Goal: Information Seeking & Learning: Learn about a topic

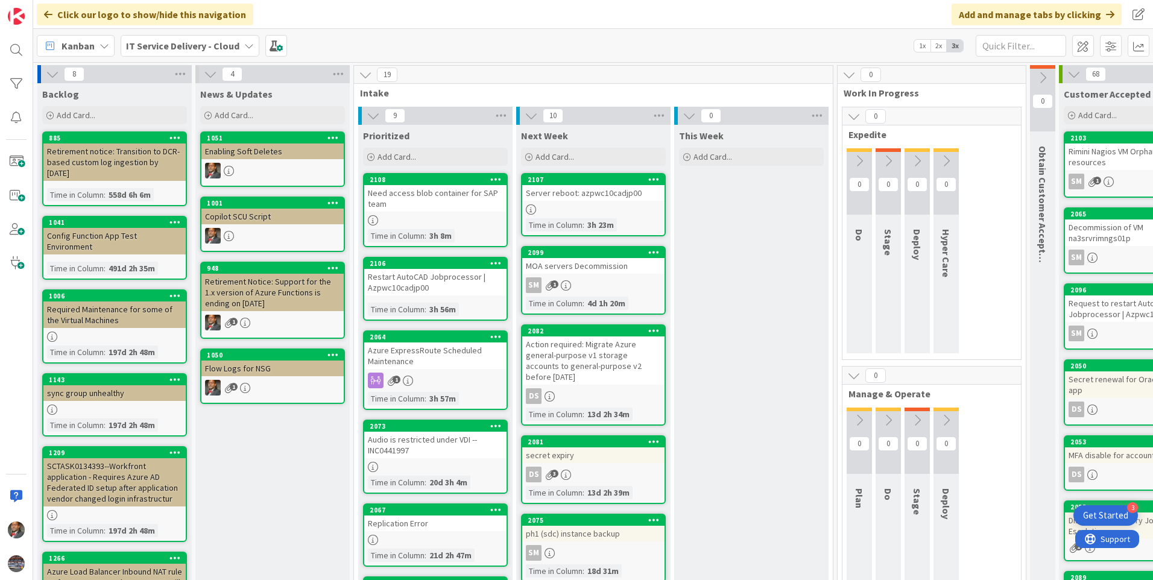
scroll to position [422, 0]
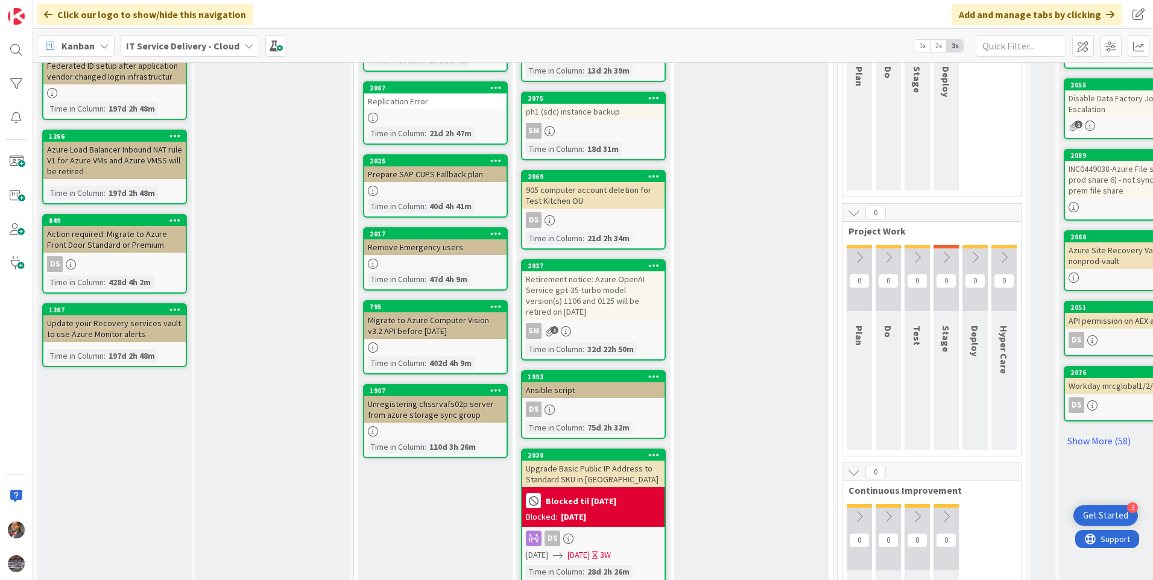
click at [599, 291] on div "Retirement notice: Azure OpenAI Service gpt-35-turbo model version(s) 1106 and …" at bounding box center [593, 295] width 142 height 48
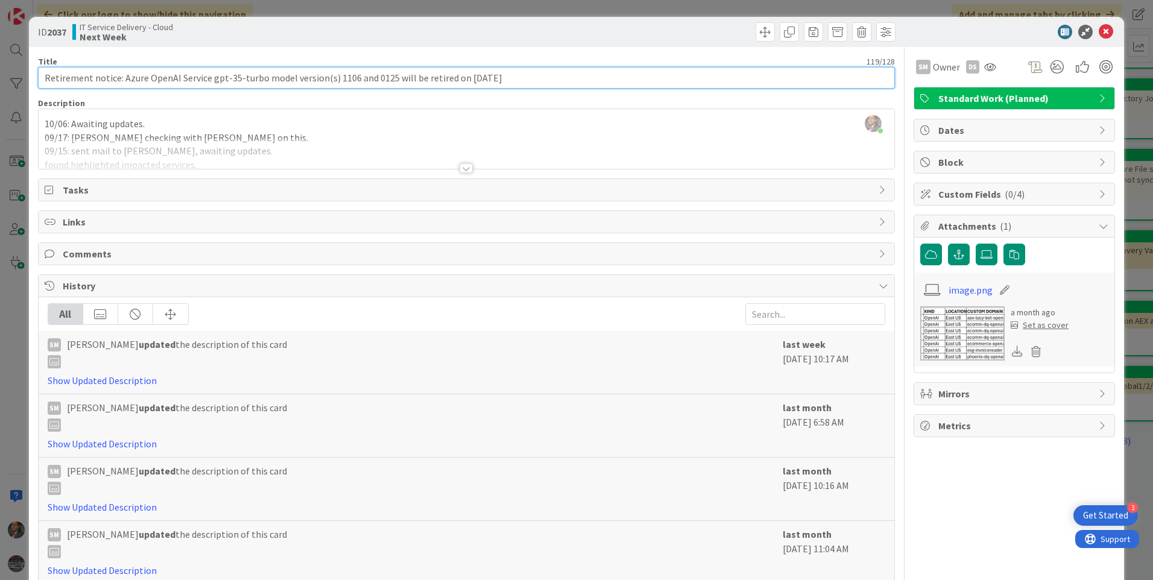
drag, startPoint x: 290, startPoint y: 79, endPoint x: 544, endPoint y: 66, distance: 254.9
click at [544, 66] on div "Title 119 / 128 Retirement notice: Azure OpenAI Service gpt-35-turbo model vers…" at bounding box center [466, 72] width 857 height 33
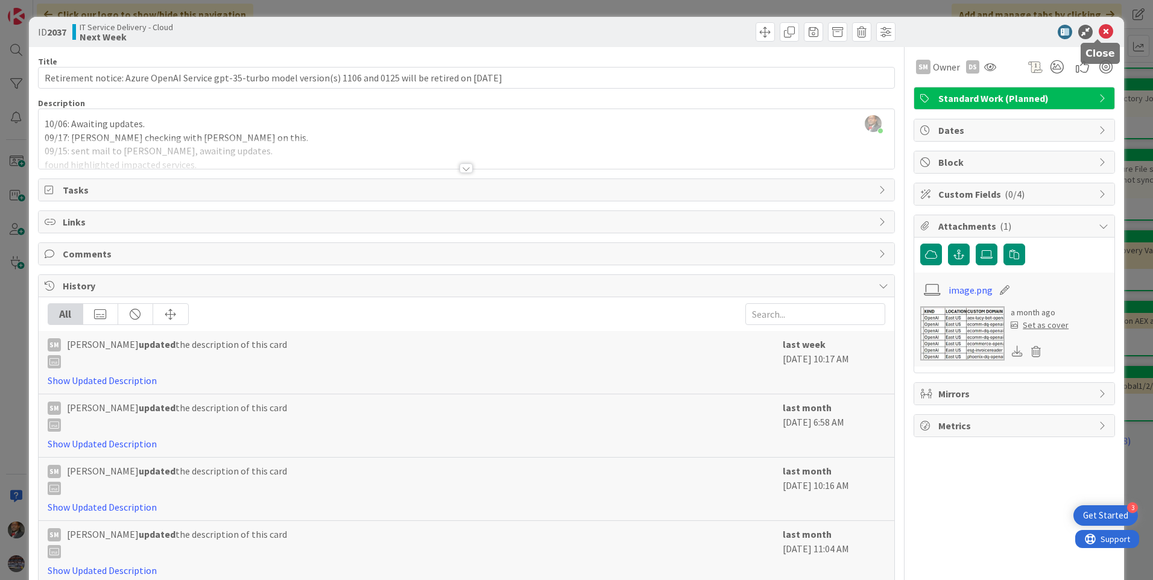
click at [1099, 30] on icon at bounding box center [1106, 32] width 14 height 14
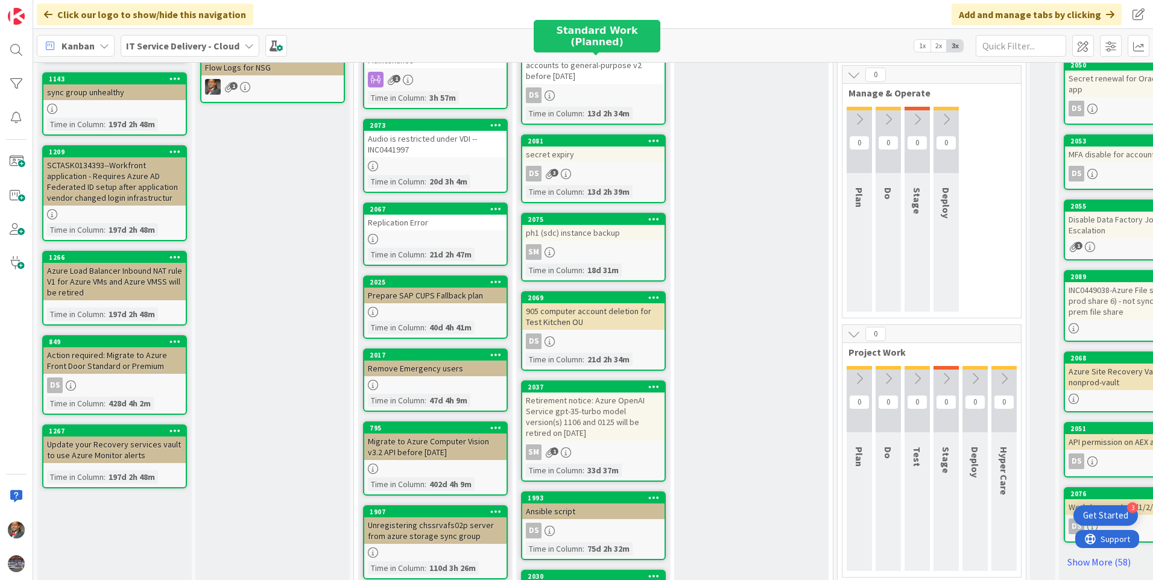
scroll to position [302, 0]
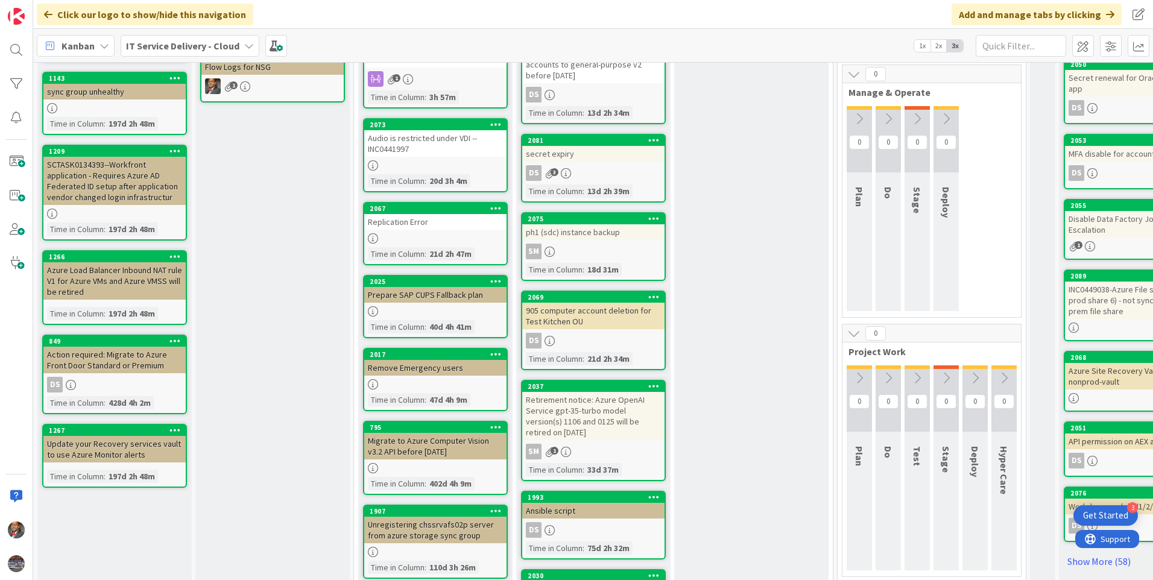
click at [581, 422] on div "Retirement notice: Azure OpenAI Service gpt-35-turbo model version(s) 1106 and …" at bounding box center [593, 416] width 142 height 48
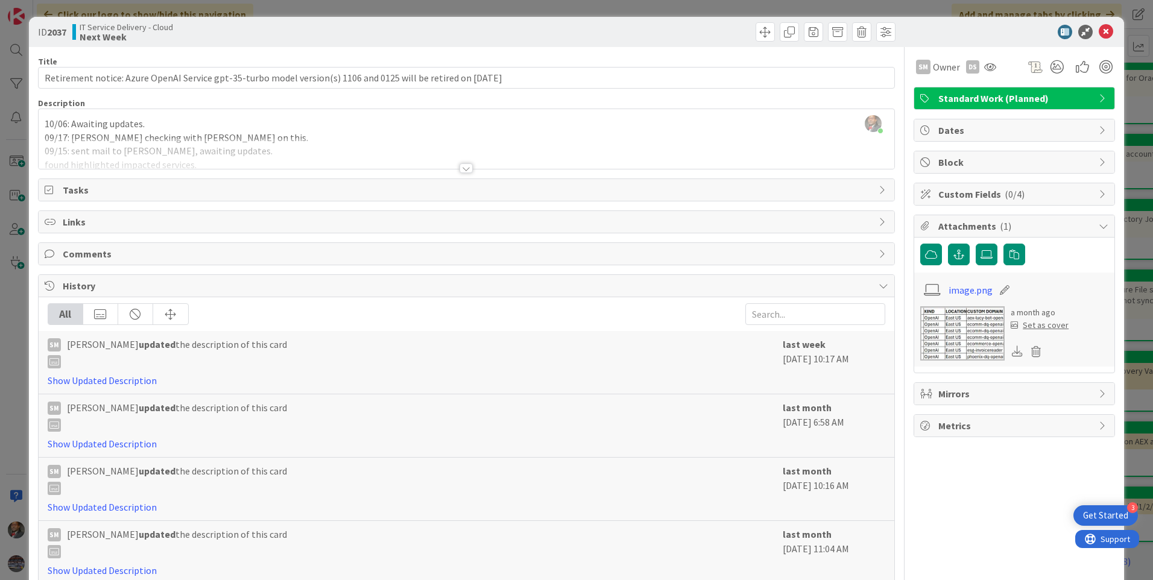
click at [463, 168] on div at bounding box center [466, 168] width 13 height 10
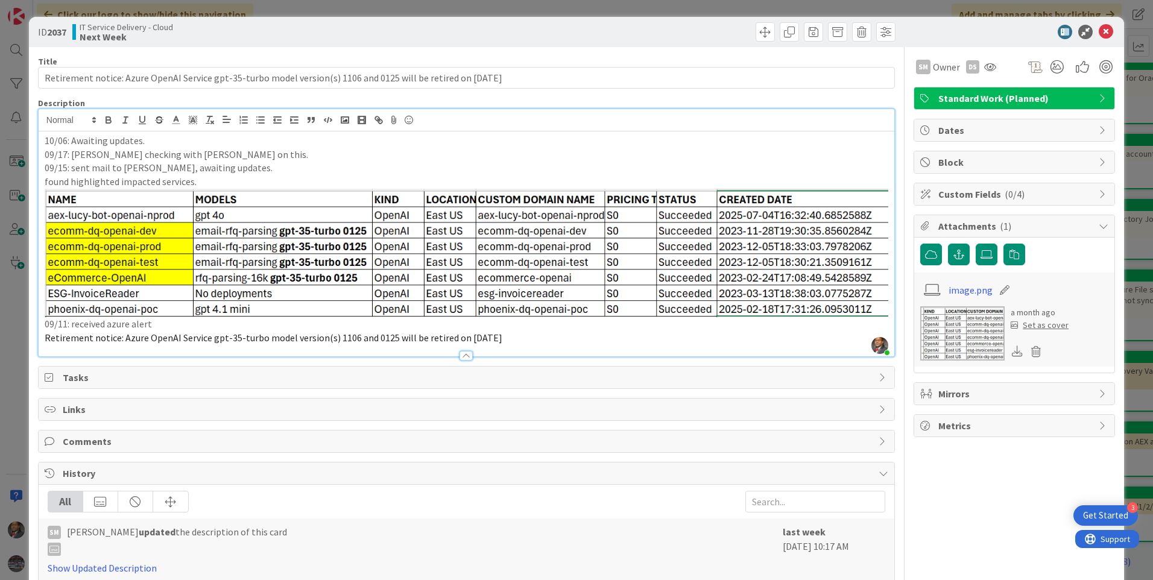
drag, startPoint x: 47, startPoint y: 235, endPoint x: 92, endPoint y: 233, distance: 44.7
click at [92, 233] on img at bounding box center [467, 253] width 844 height 128
click at [180, 265] on img at bounding box center [467, 253] width 844 height 128
click at [286, 160] on p "09/17: [PERSON_NAME] checking with [PERSON_NAME] on this." at bounding box center [467, 155] width 844 height 14
drag, startPoint x: 157, startPoint y: 262, endPoint x: 142, endPoint y: 262, distance: 15.1
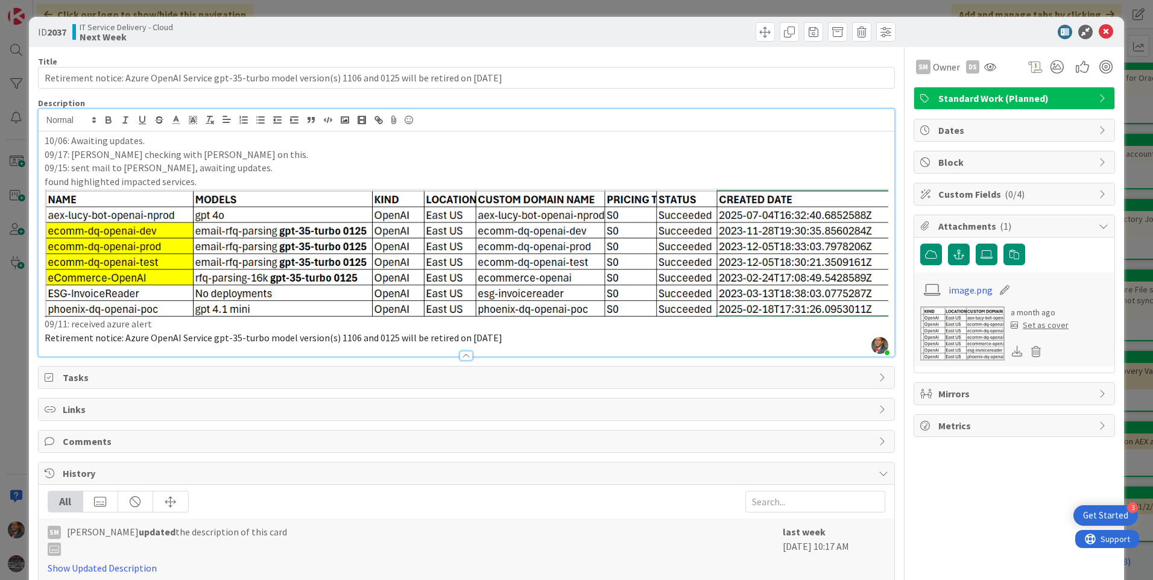
click at [142, 262] on img at bounding box center [467, 253] width 844 height 128
click at [306, 371] on span "Tasks" at bounding box center [468, 377] width 810 height 14
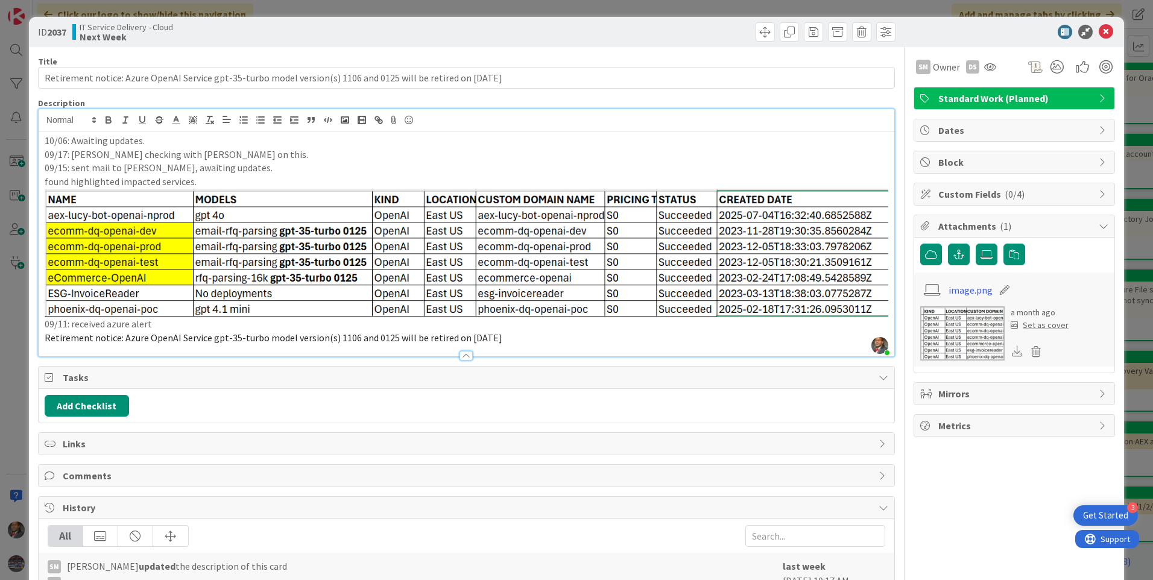
click at [286, 344] on div at bounding box center [467, 350] width 856 height 13
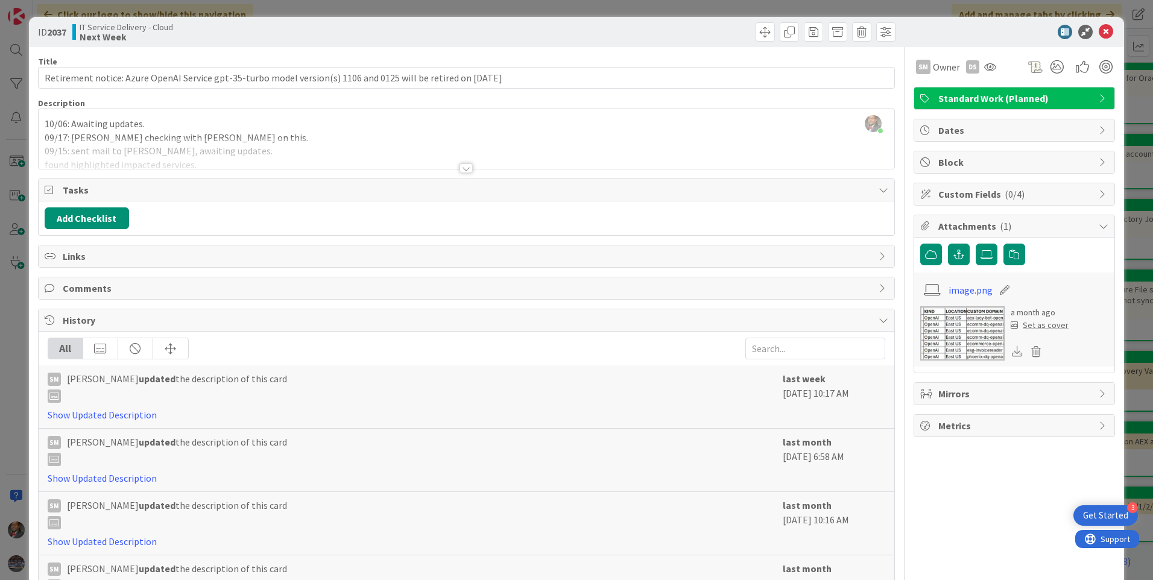
click at [461, 168] on div at bounding box center [466, 168] width 13 height 10
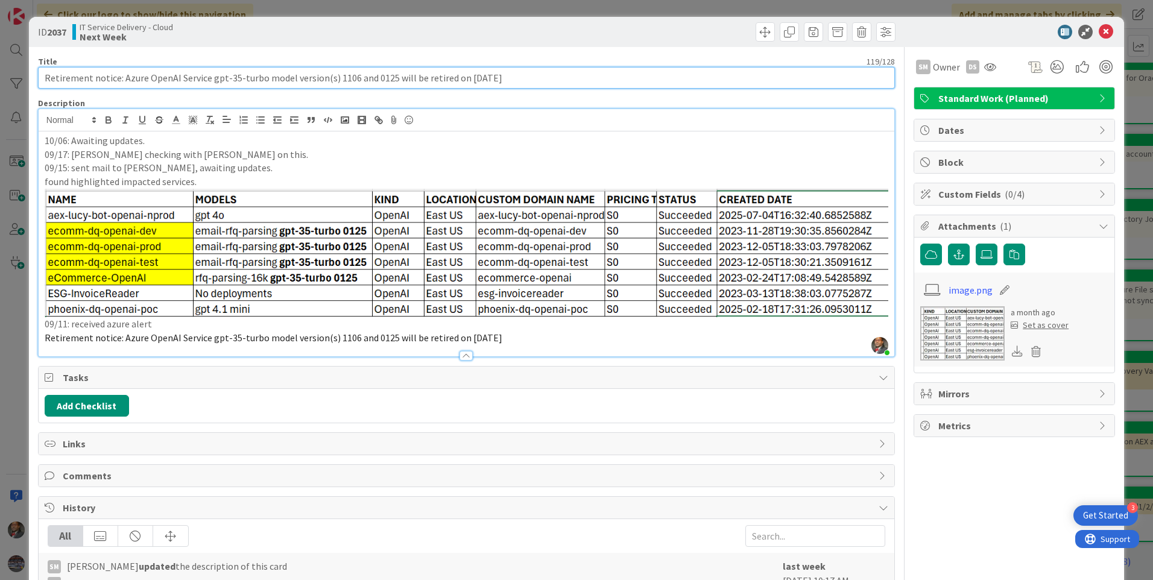
drag, startPoint x: 43, startPoint y: 81, endPoint x: 539, endPoint y: 68, distance: 496.0
click at [539, 68] on input "Retirement notice: Azure OpenAI Service gpt-35-turbo model version(s) 1106 and …" at bounding box center [466, 78] width 857 height 22
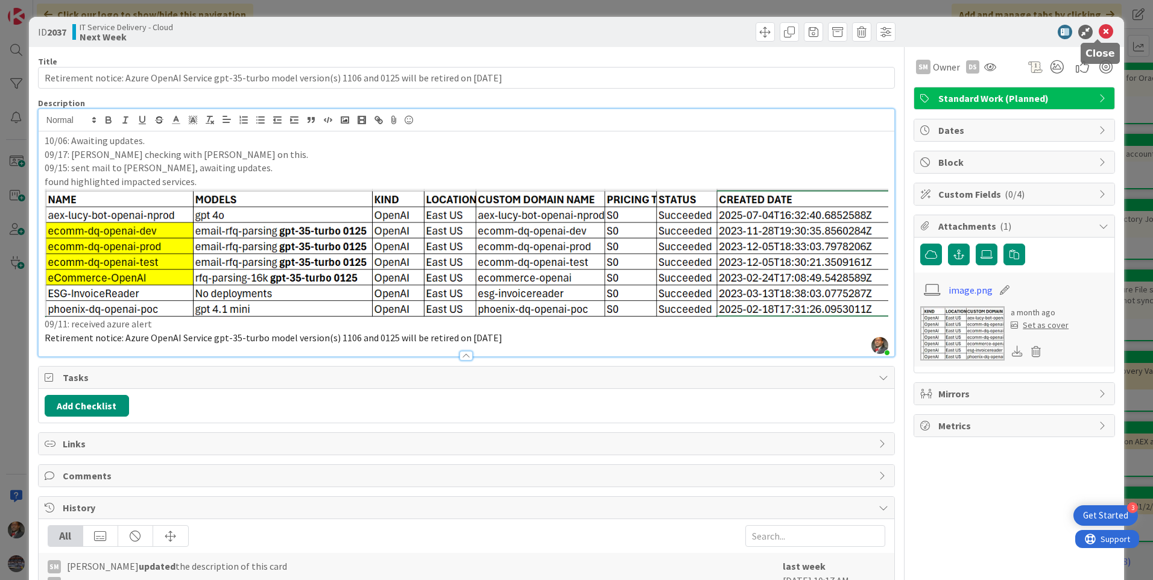
click at [1099, 34] on icon at bounding box center [1106, 32] width 14 height 14
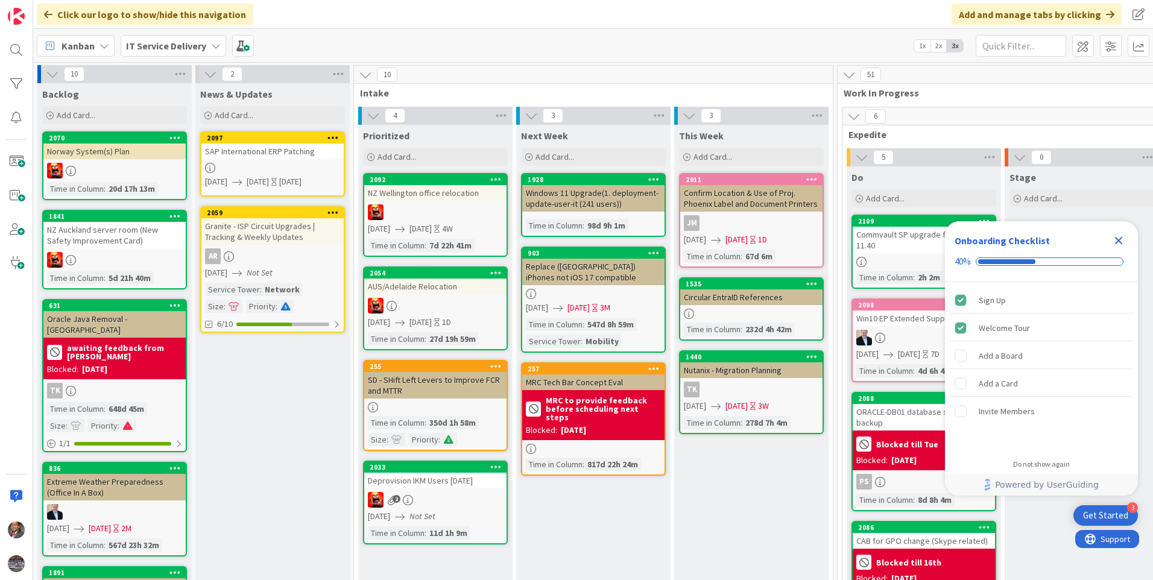
click at [1126, 243] on icon "Close Checklist" at bounding box center [1119, 240] width 14 height 14
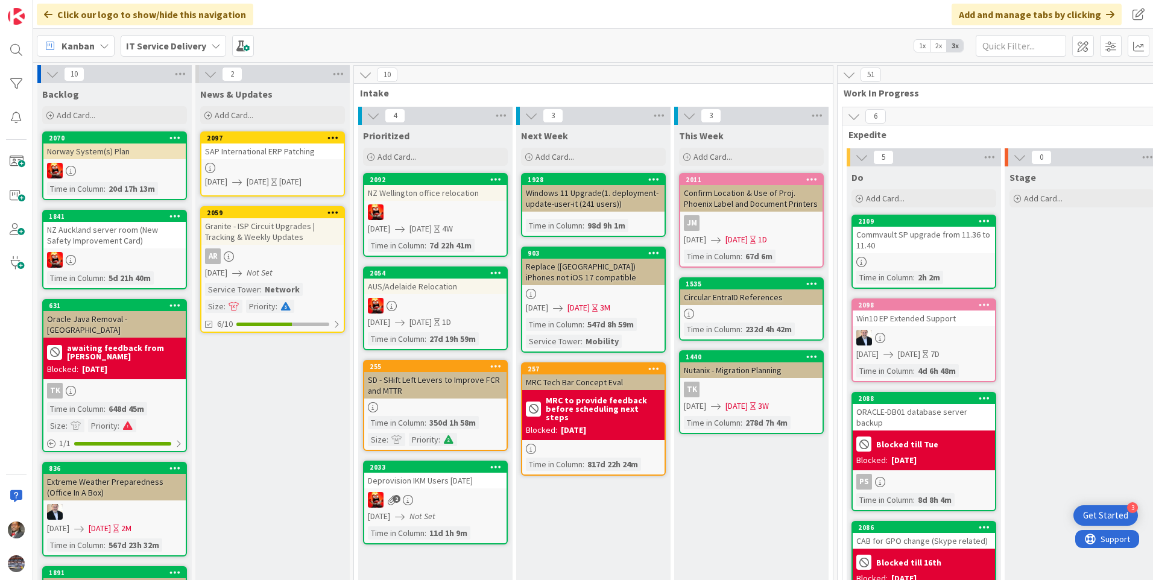
click at [220, 40] on div "IT Service Delivery" at bounding box center [174, 46] width 106 height 22
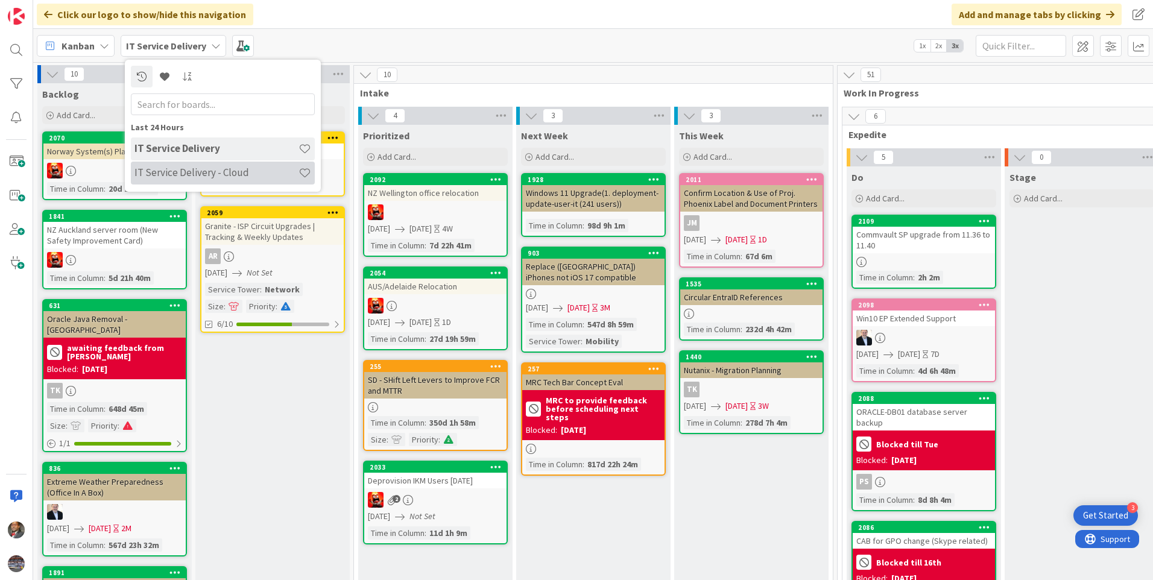
click at [212, 171] on h4 "IT Service Delivery - Cloud" at bounding box center [217, 172] width 164 height 12
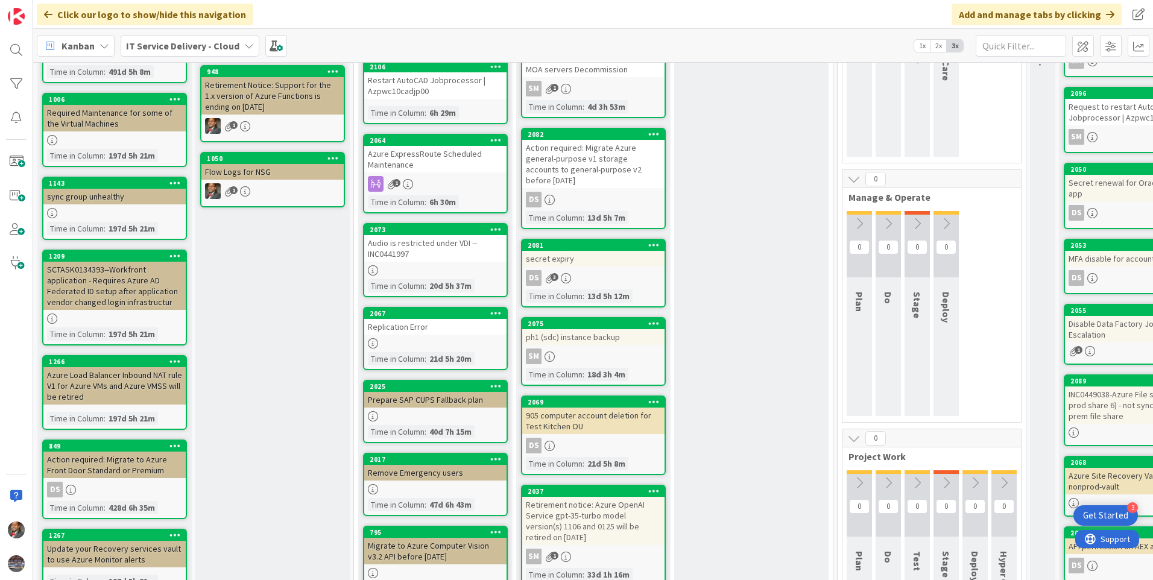
scroll to position [302, 0]
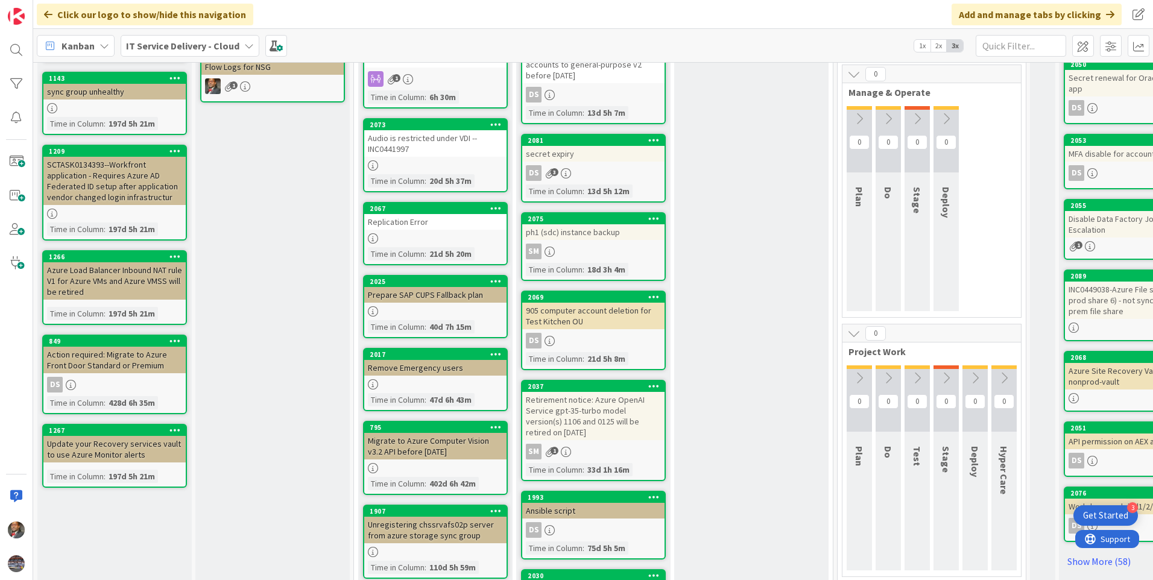
click at [593, 419] on div "Retirement notice: Azure OpenAI Service gpt-35-turbo model version(s) 1106 and …" at bounding box center [593, 416] width 142 height 48
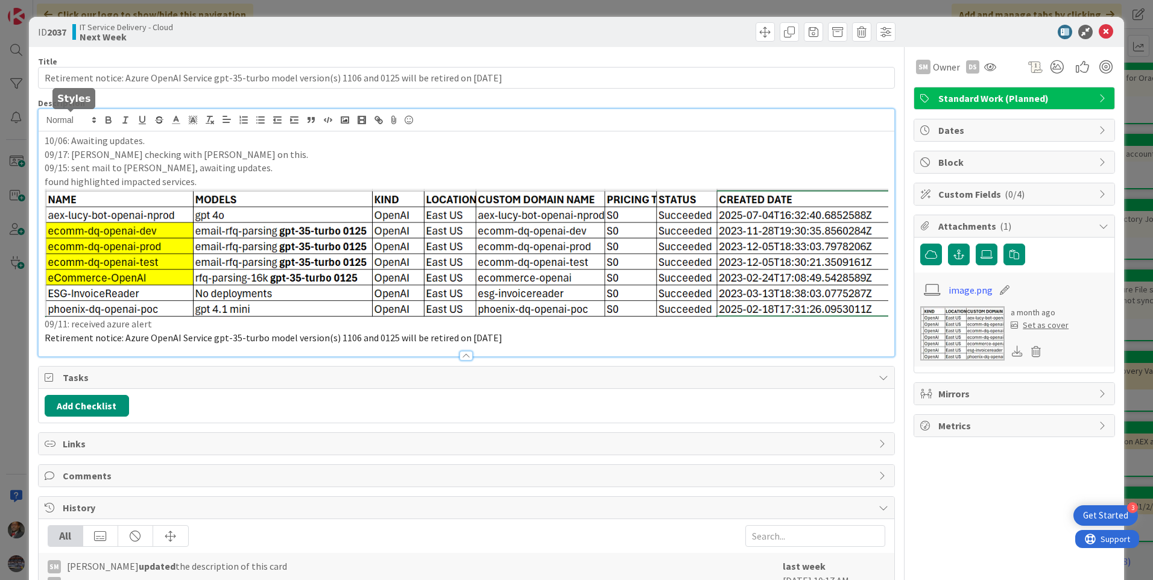
click at [45, 122] on div "10/06: Awaiting updates. 09/17: [PERSON_NAME] checking with [PERSON_NAME] on th…" at bounding box center [467, 232] width 856 height 247
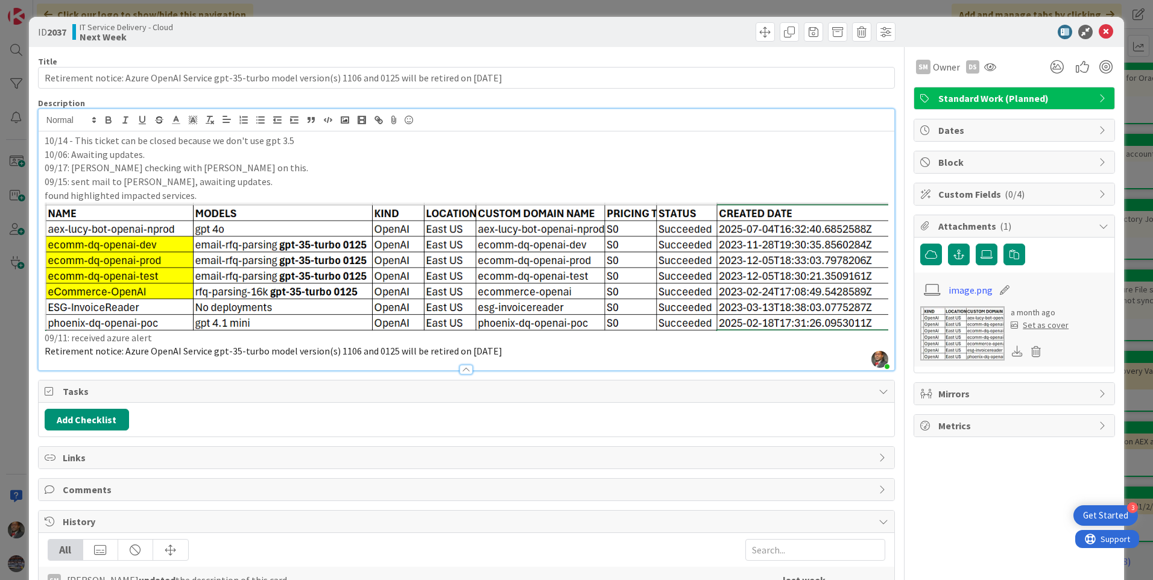
click at [306, 139] on p "10/14 - This ticket can be closed because we don't use gpt 3.5" at bounding box center [467, 141] width 844 height 14
drag, startPoint x: 69, startPoint y: 38, endPoint x: 49, endPoint y: 34, distance: 20.3
click at [49, 34] on div "ID 2037 IT Service Delivery - Cloud Next Week" at bounding box center [251, 31] width 426 height 19
copy b "2037"
